Goal: Browse casually

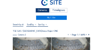
scroll to position [5, 0]
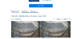
scroll to position [16, 0]
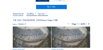
click at [29, 34] on img at bounding box center [32, 37] width 38 height 21
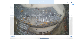
click at [69, 19] on icon at bounding box center [70, 18] width 2 height 2
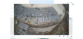
click at [13, 18] on icon at bounding box center [13, 18] width 2 height 2
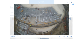
click at [73, 4] on icon at bounding box center [73, 5] width 2 height 2
